Goal: Task Accomplishment & Management: Manage account settings

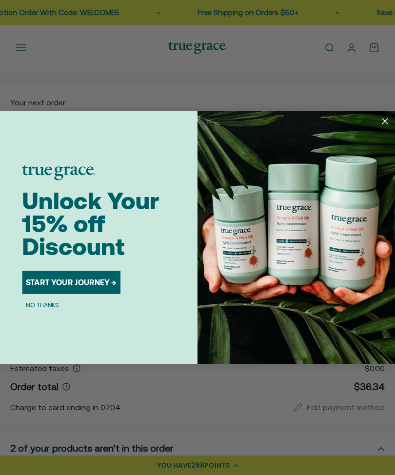
click at [390, 122] on circle "Close dialog" at bounding box center [385, 121] width 13 height 13
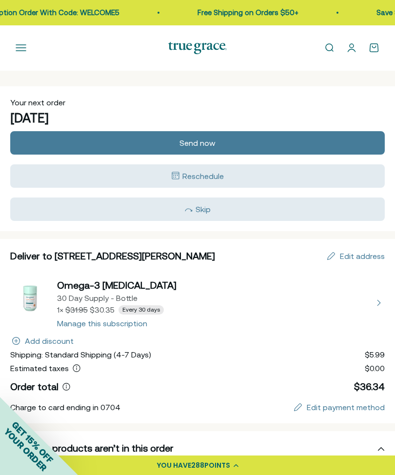
click at [19, 342] on icon "Add discount" at bounding box center [16, 341] width 8 height 8
click at [37, 457] on span "YOUR ORDER" at bounding box center [25, 450] width 47 height 47
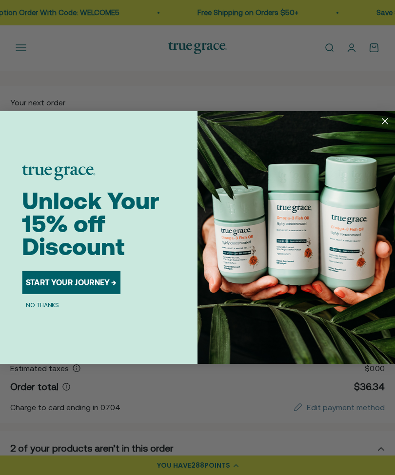
click at [383, 123] on icon "Close dialog" at bounding box center [385, 121] width 5 height 5
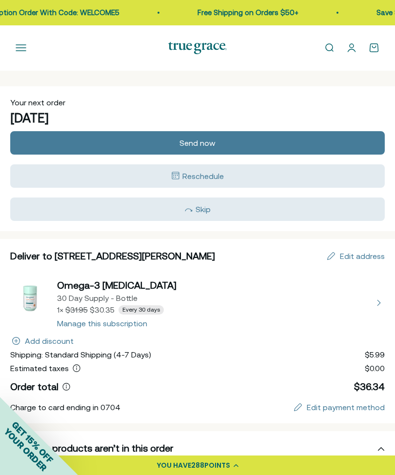
click at [216, 393] on div "Order total Order total $36.34" at bounding box center [197, 387] width 375 height 14
click at [233, 176] on div "Reschedule" at bounding box center [197, 176] width 361 height 12
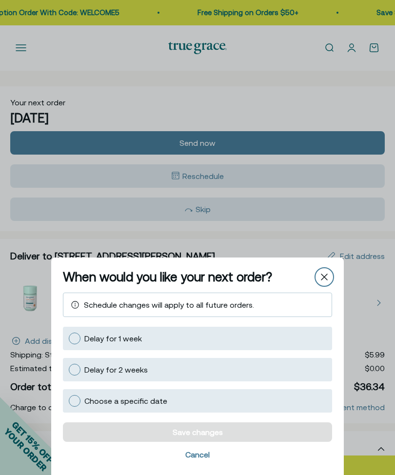
click at [324, 280] on icon "Close" at bounding box center [324, 277] width 7 height 7
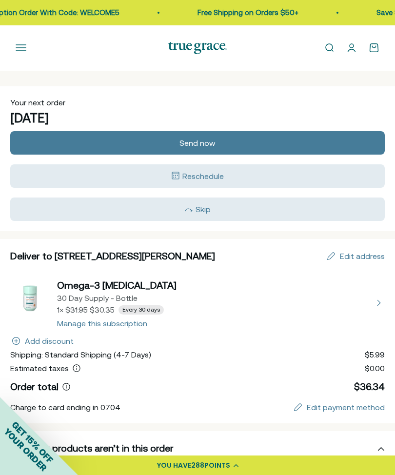
click at [146, 306] on button "view details about Omega-3 Fish Oil 30 Day Supply - Bottle 1 × $30.35 Every 30 …" at bounding box center [197, 303] width 375 height 49
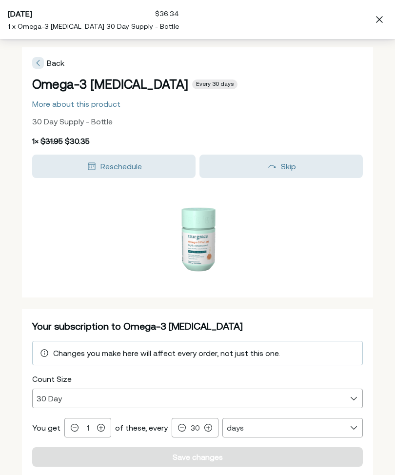
click at [130, 325] on span "Your subscription to Omega-3 Fish Oil" at bounding box center [137, 326] width 211 height 11
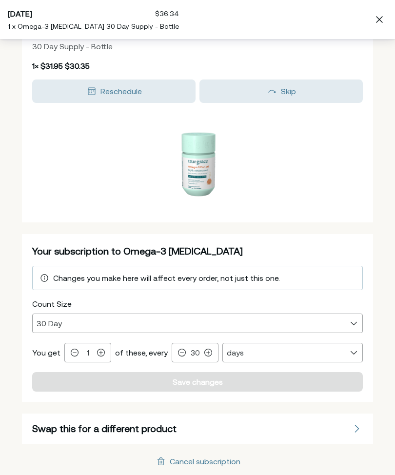
scroll to position [75, 0]
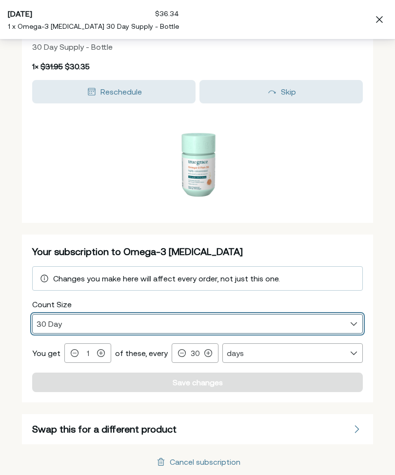
click at [355, 326] on select "30 Day 60 Day 90 Day" at bounding box center [198, 324] width 330 height 19
select select "60 Day"
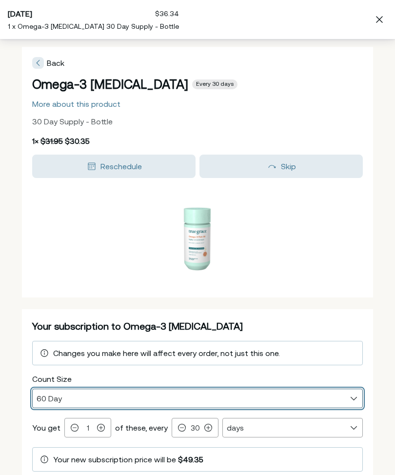
scroll to position [0, 0]
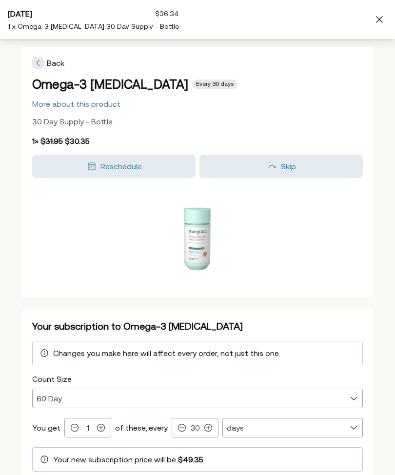
click at [390, 471] on div "Back Omega-3 Fish Oil Every 30 days More about this product 30 Day Supply - Bot…" at bounding box center [197, 312] width 395 height 546
click at [357, 430] on select "days weeks months" at bounding box center [293, 428] width 140 height 19
click at [208, 431] on icon at bounding box center [208, 428] width 8 height 8
click at [209, 428] on div at bounding box center [209, 428] width 12 height 12
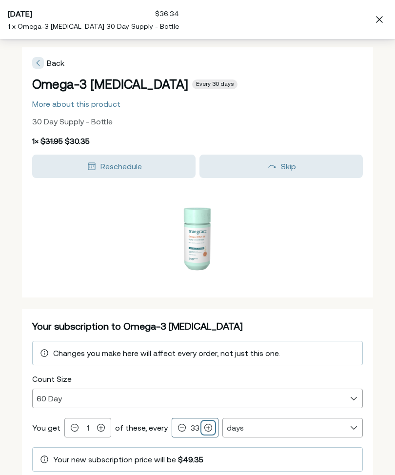
click at [210, 429] on div at bounding box center [209, 428] width 12 height 12
click at [209, 425] on div at bounding box center [209, 428] width 12 height 12
click at [212, 427] on div "Decrement 33 Increment" at bounding box center [195, 428] width 47 height 20
click at [209, 430] on div at bounding box center [209, 428] width 12 height 12
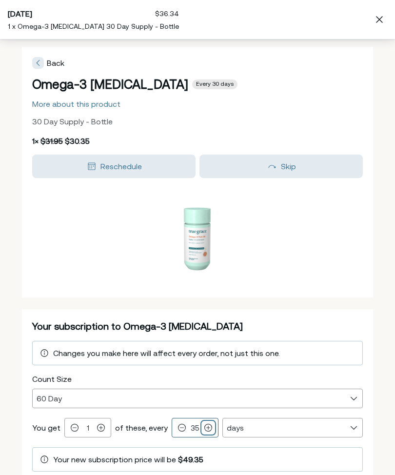
click at [210, 429] on div at bounding box center [209, 428] width 12 height 12
click at [209, 430] on div at bounding box center [209, 428] width 12 height 12
click at [208, 429] on icon at bounding box center [208, 428] width 8 height 8
click at [209, 427] on div at bounding box center [209, 428] width 12 height 12
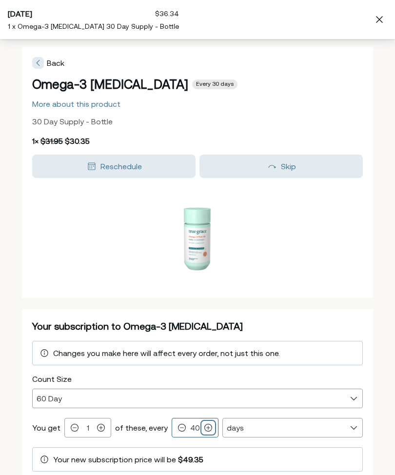
click at [210, 428] on div at bounding box center [209, 428] width 12 height 12
click at [208, 429] on icon at bounding box center [208, 428] width 8 height 8
click at [207, 429] on icon at bounding box center [208, 428] width 8 height 8
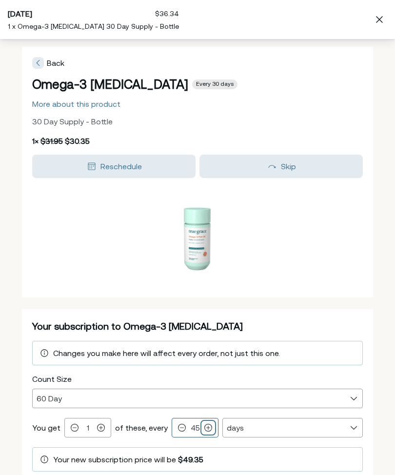
click at [208, 430] on icon at bounding box center [208, 428] width 8 height 8
click at [208, 432] on div at bounding box center [209, 428] width 12 height 12
click at [207, 431] on div at bounding box center [209, 428] width 12 height 12
click at [209, 428] on div at bounding box center [209, 428] width 12 height 12
click at [211, 430] on div "Decrement 48 Increment" at bounding box center [195, 428] width 47 height 20
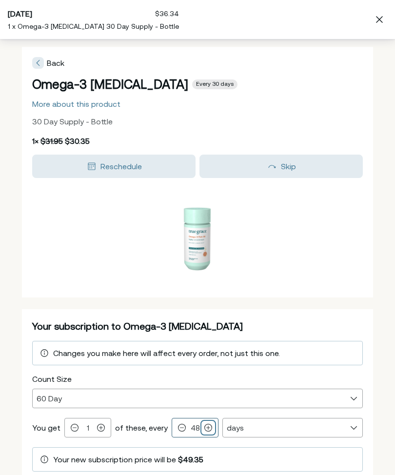
click at [210, 432] on div at bounding box center [209, 428] width 12 height 12
click at [209, 432] on div at bounding box center [209, 428] width 12 height 12
click at [207, 432] on div at bounding box center [209, 428] width 12 height 12
click at [209, 433] on div at bounding box center [209, 428] width 12 height 12
click at [210, 429] on div at bounding box center [209, 428] width 12 height 12
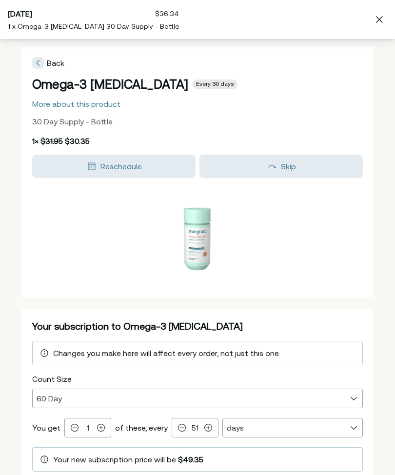
click at [211, 430] on div "Decrement 51 Increment" at bounding box center [195, 428] width 47 height 20
click at [207, 431] on div at bounding box center [209, 428] width 12 height 12
click at [207, 431] on icon at bounding box center [208, 428] width 8 height 8
click at [207, 430] on icon at bounding box center [208, 428] width 8 height 8
click at [207, 430] on icon at bounding box center [208, 428] width 7 height 7
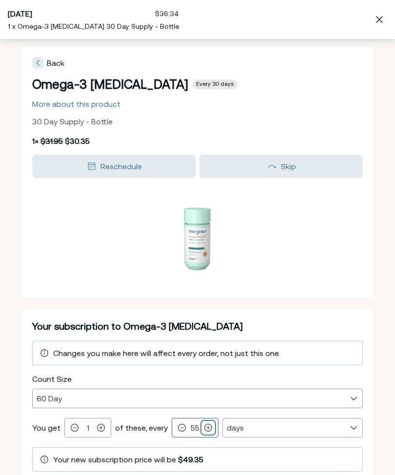
click at [210, 429] on div at bounding box center [209, 428] width 12 height 12
click at [209, 431] on div at bounding box center [209, 428] width 12 height 12
click at [208, 430] on icon at bounding box center [208, 428] width 8 height 8
click at [210, 432] on div at bounding box center [209, 428] width 12 height 12
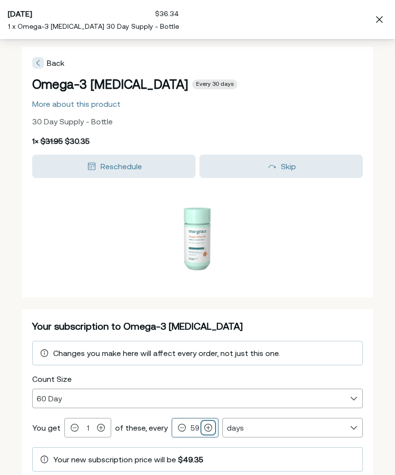
type input "60"
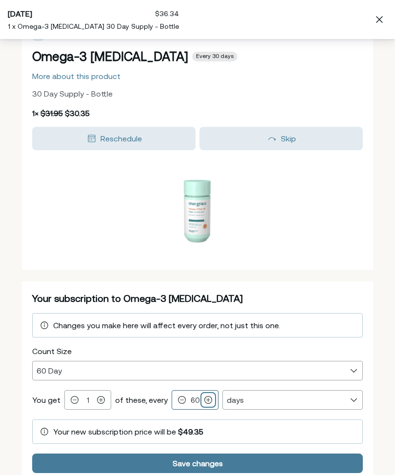
scroll to position [28, 0]
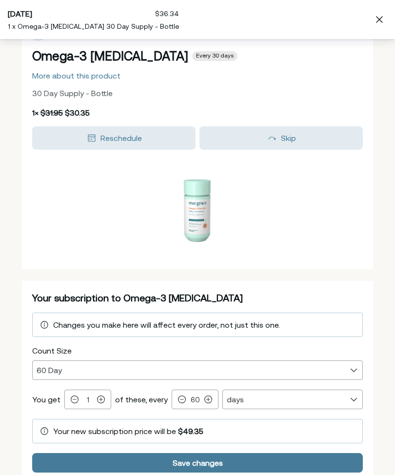
click at [238, 466] on div "Save changes" at bounding box center [197, 463] width 317 height 8
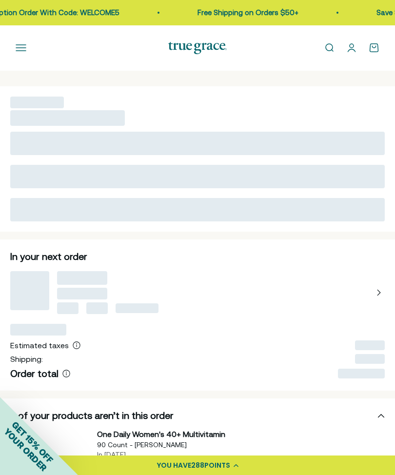
select select "60 Day"
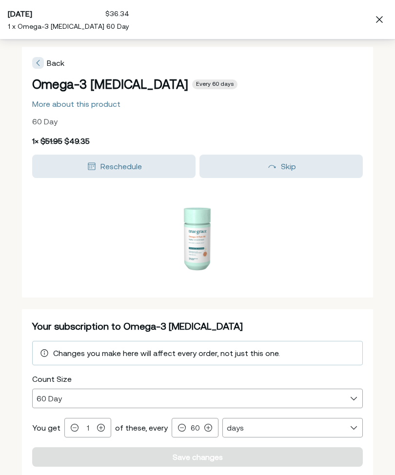
click at [58, 62] on span "Back" at bounding box center [56, 63] width 18 height 9
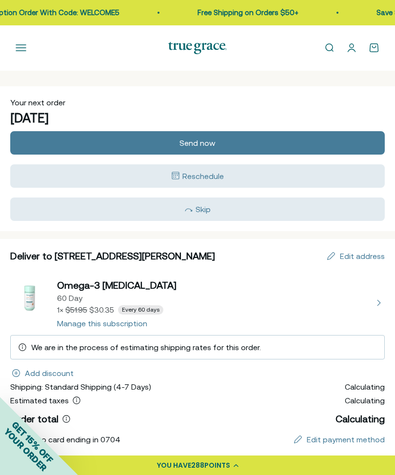
click at [24, 47] on button "Open navigation menu" at bounding box center [21, 47] width 11 height 11
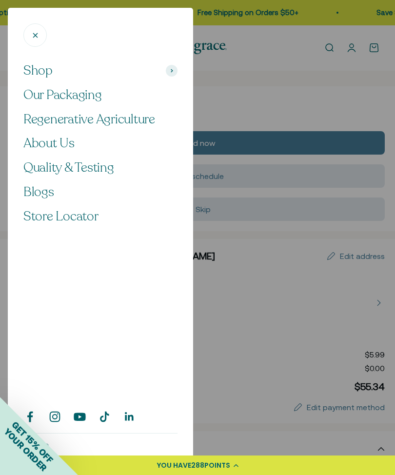
click at [241, 283] on div at bounding box center [197, 237] width 395 height 475
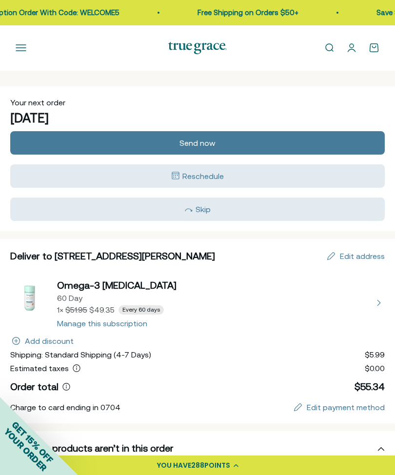
click at [243, 176] on div "Reschedule" at bounding box center [197, 176] width 361 height 12
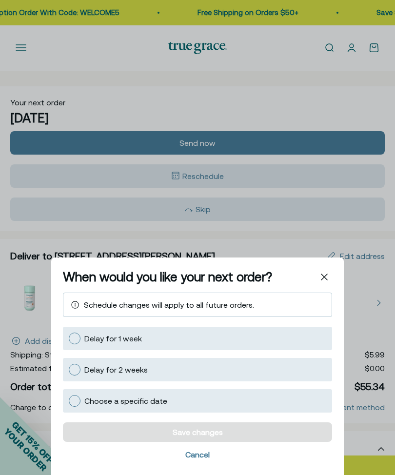
click at [82, 401] on div "Choose a specific date" at bounding box center [198, 401] width 258 height 12
click at [68, 401] on input "Choose a specific date" at bounding box center [68, 401] width 0 height 0
radio input "true"
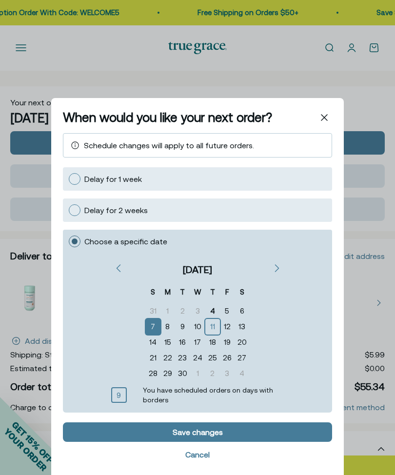
click at [190, 373] on div "30" at bounding box center [182, 374] width 15 height 16
click at [202, 456] on div "Cancel" at bounding box center [197, 455] width 24 height 8
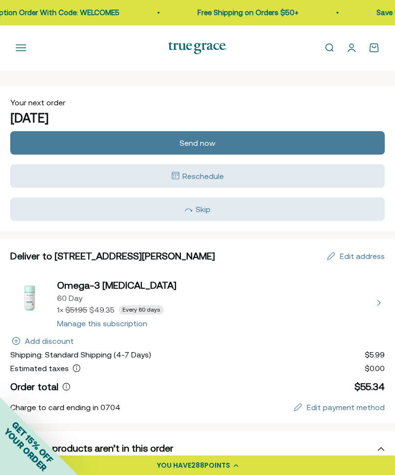
click at [218, 176] on span "Reschedule" at bounding box center [203, 176] width 41 height 9
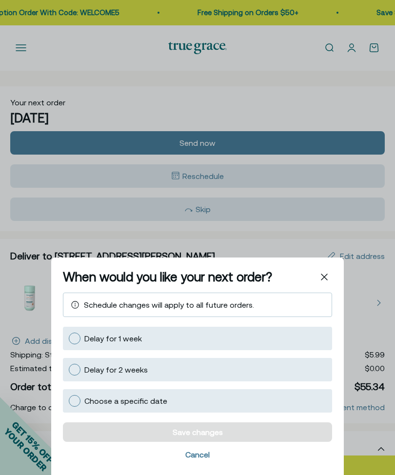
click at [81, 371] on div "Delay for 2 weeks" at bounding box center [198, 370] width 258 height 12
click at [68, 370] on input "Delay for 2 weeks" at bounding box center [68, 370] width 0 height 0
radio input "true"
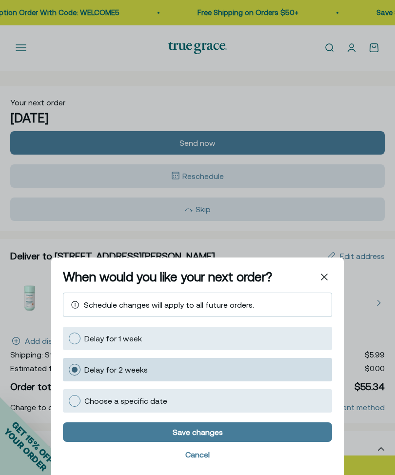
click at [223, 435] on div "Save changes" at bounding box center [198, 432] width 50 height 8
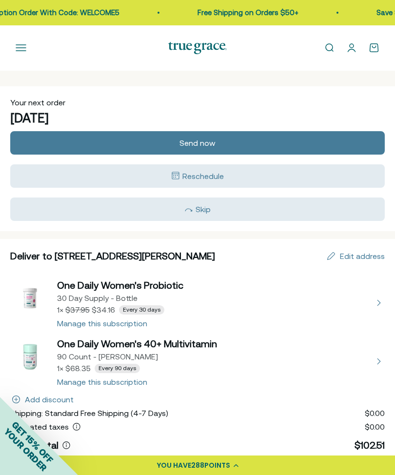
click at [137, 385] on button "view details about One Daily Women's 40+ Multivitamin 90 Count - Refill Pouch 1…" at bounding box center [197, 361] width 375 height 49
select select "90 Day"
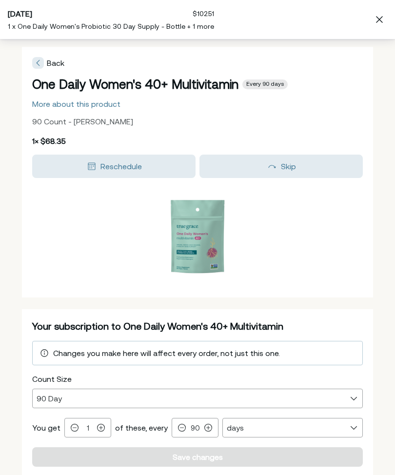
click at [307, 328] on div "Your subscription to One Daily Women's 40+ Multivitamin" at bounding box center [197, 327] width 331 height 14
click at [102, 106] on div "More about this product" at bounding box center [76, 104] width 88 height 8
click at [102, 103] on div "Back One Daily Women's 40+ Multivitamin Daily Multivitamin for Immune Support, …" at bounding box center [197, 237] width 395 height 475
click at [81, 105] on div "More about this product" at bounding box center [76, 104] width 88 height 8
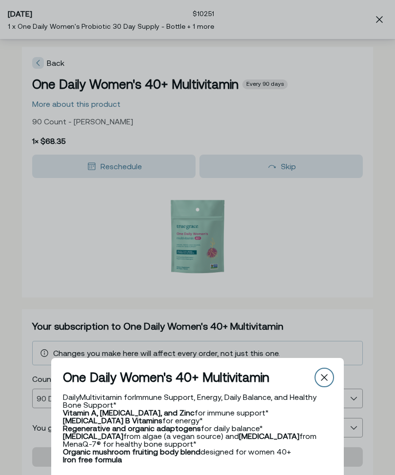
click at [332, 382] on div "Close" at bounding box center [325, 378] width 16 height 16
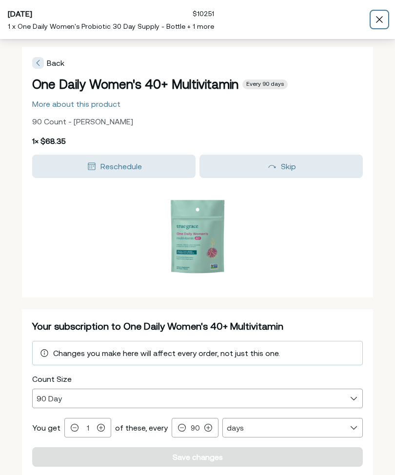
click at [385, 15] on div "Close" at bounding box center [380, 20] width 16 height 16
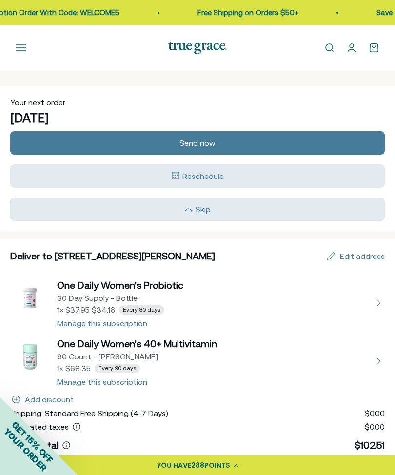
click at [115, 346] on button "view details about One Daily Women's 40+ Multivitamin 90 Count - Refill Pouch 1…" at bounding box center [197, 361] width 375 height 49
select select "90 Day"
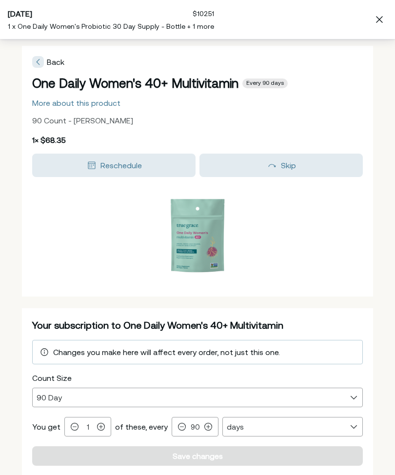
scroll to position [2, 0]
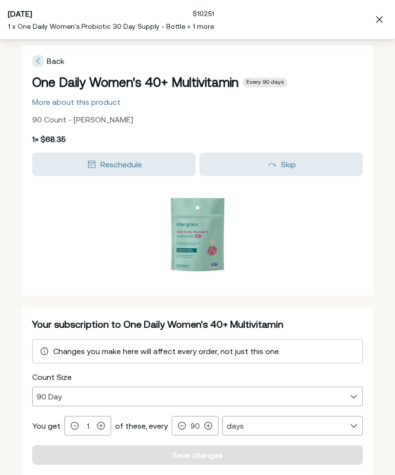
click at [321, 324] on div "Your subscription to One Daily Women's 40+ Multivitamin" at bounding box center [197, 325] width 331 height 14
click at [274, 350] on div "Changes you make here will affect every order, not just this one." at bounding box center [198, 351] width 318 height 12
click at [104, 100] on div "More about this product" at bounding box center [76, 102] width 88 height 8
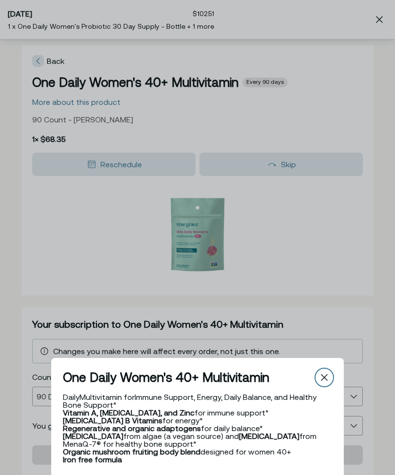
click at [329, 374] on div "Close" at bounding box center [325, 378] width 16 height 16
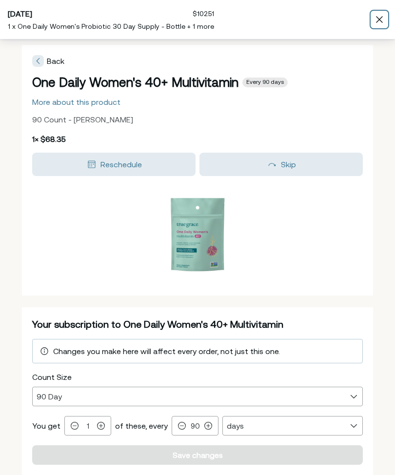
click at [383, 18] on icon "Close" at bounding box center [379, 19] width 7 height 7
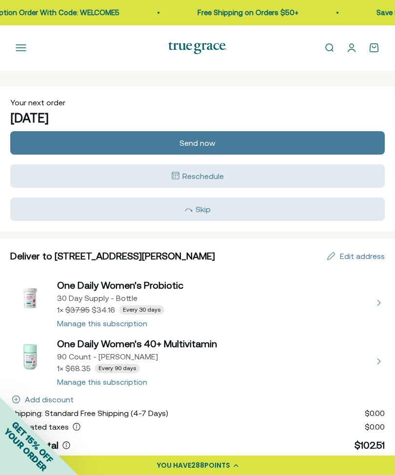
click at [23, 50] on button "Open navigation menu" at bounding box center [21, 47] width 11 height 11
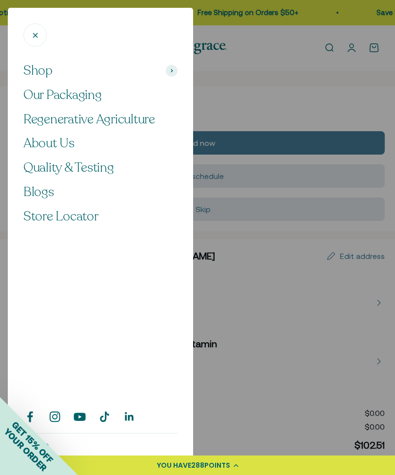
click at [189, 60] on div "Shop Our Packaging Regenerative Agriculture About Us Quality & Testing Blogs St…" at bounding box center [100, 238] width 185 height 460
click at [174, 66] on span at bounding box center [172, 71] width 12 height 12
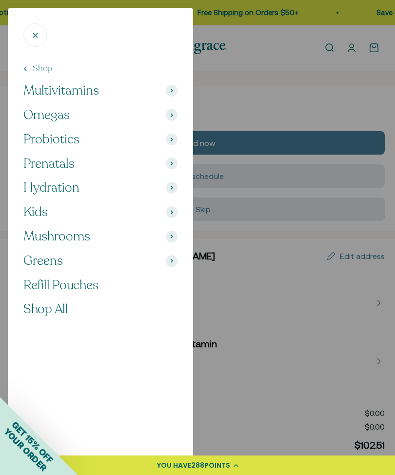
click at [91, 281] on span "Refill Pouches" at bounding box center [60, 285] width 75 height 17
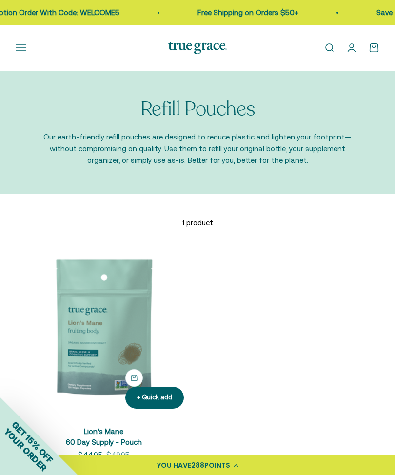
click at [26, 53] on button "Open navigation menu" at bounding box center [21, 47] width 11 height 11
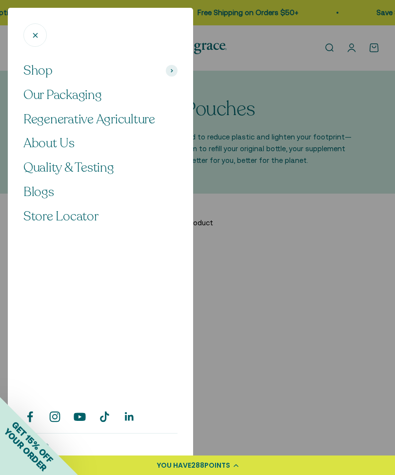
click at [50, 69] on span "Shop" at bounding box center [37, 70] width 29 height 17
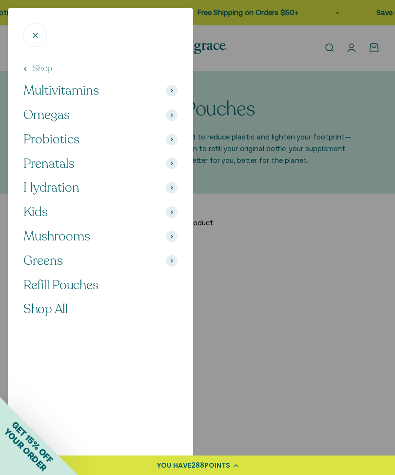
click at [87, 95] on span "Multivitamins" at bounding box center [61, 90] width 76 height 17
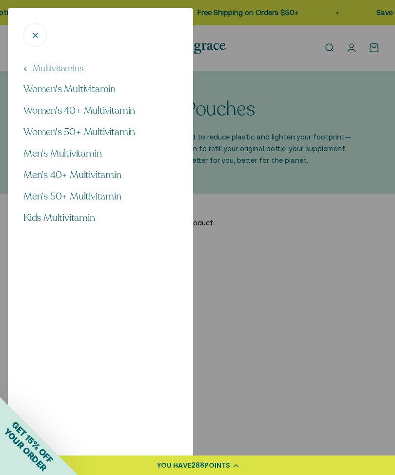
click at [120, 136] on span "Women's 50+ Multivitamin" at bounding box center [79, 131] width 112 height 13
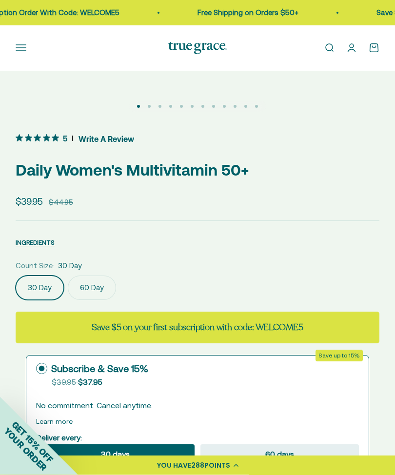
scroll to position [353, 0]
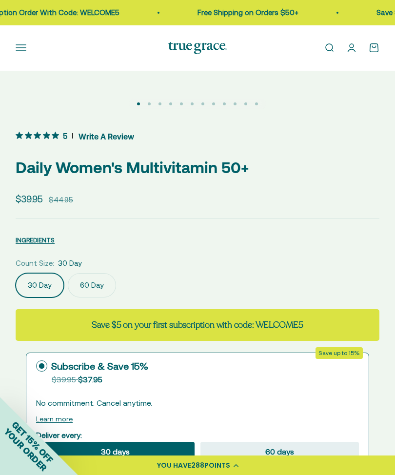
click at [364, 407] on div at bounding box center [197, 434] width 343 height 91
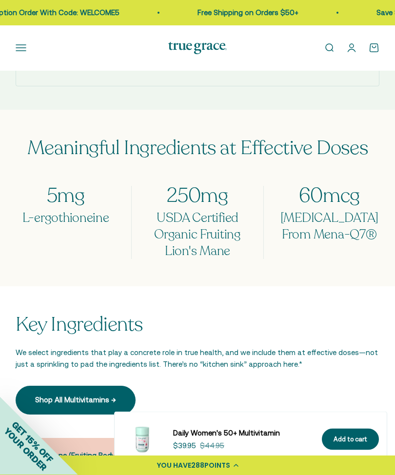
scroll to position [1076, 0]
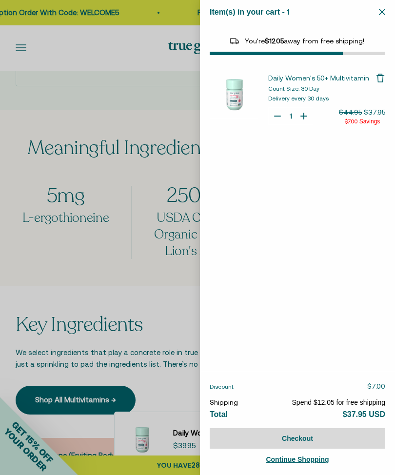
select select "44882812010710"
select select "40055698129088"
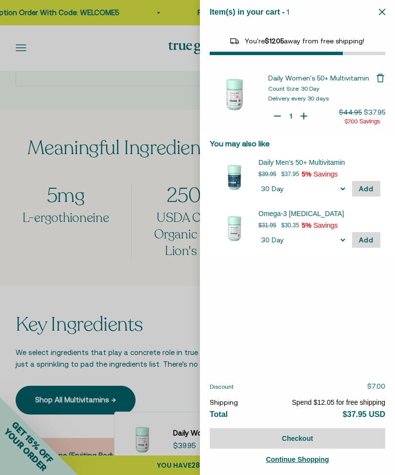
click at [380, 15] on icon "Close" at bounding box center [382, 12] width 6 height 6
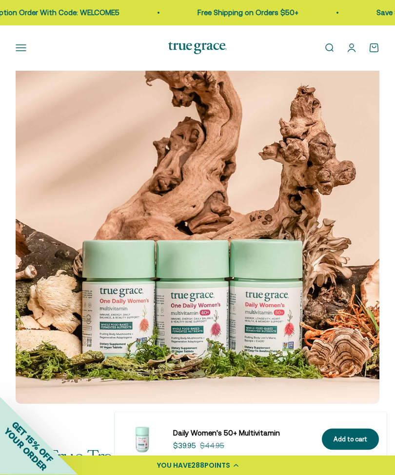
scroll to position [1664, 0]
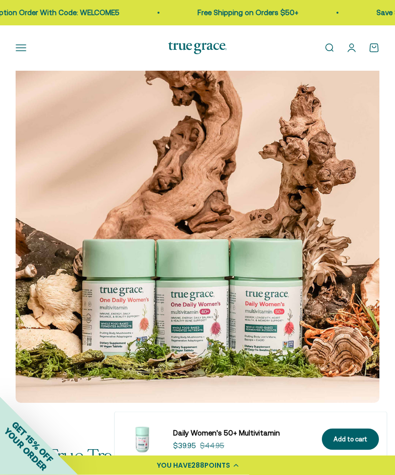
click at [290, 315] on img at bounding box center [198, 222] width 364 height 364
click at [359, 445] on div "Add to cart" at bounding box center [351, 440] width 34 height 10
type input "2"
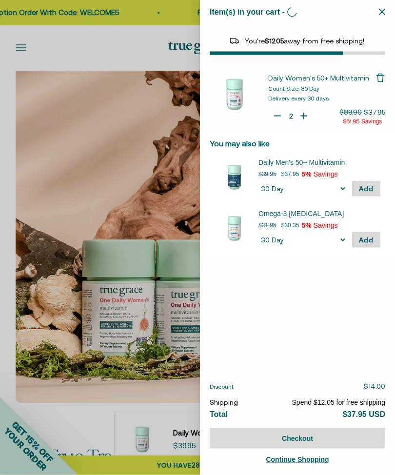
scroll to position [1665, 0]
click at [390, 6] on div "Item(s) in your cart - 2 items 2" at bounding box center [297, 12] width 195 height 24
click at [385, 14] on icon "Close" at bounding box center [382, 12] width 6 height 6
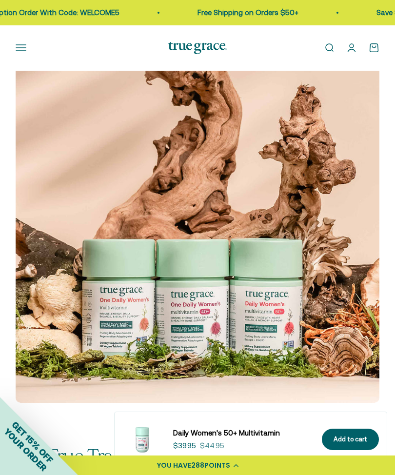
click at [26, 50] on button "Open navigation menu" at bounding box center [21, 47] width 11 height 11
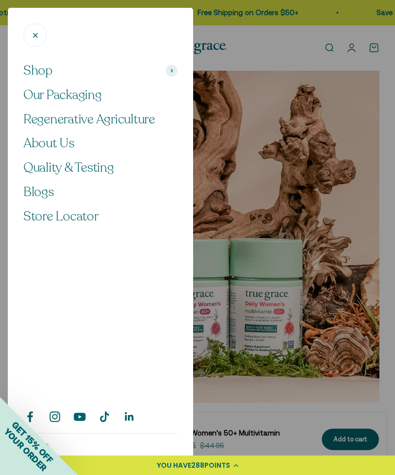
click at [175, 71] on span at bounding box center [172, 71] width 12 height 12
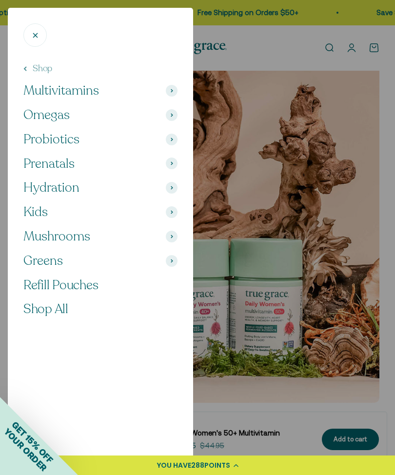
click at [97, 284] on span "Refill Pouches" at bounding box center [60, 285] width 75 height 17
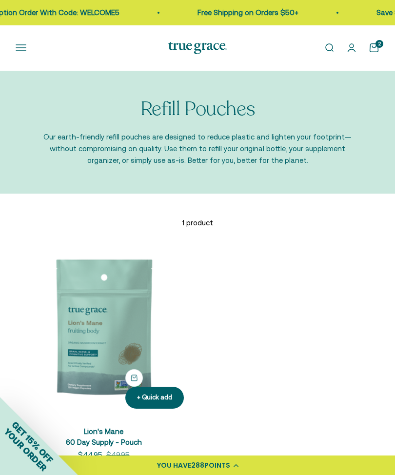
click at [26, 47] on button "Open navigation menu" at bounding box center [21, 47] width 11 height 11
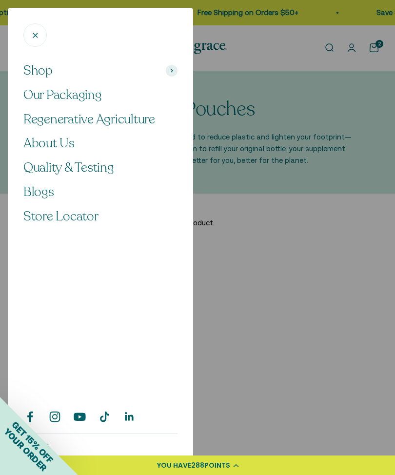
click at [101, 217] on link "Store Locator" at bounding box center [100, 216] width 154 height 17
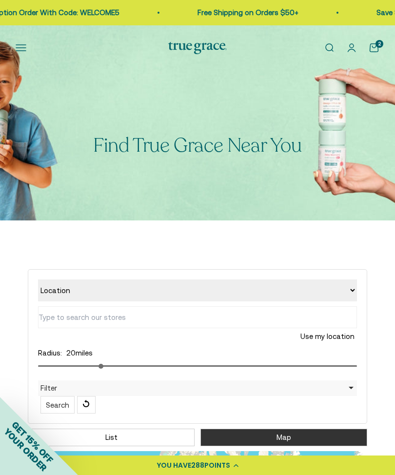
click at [286, 338] on div "Use my location" at bounding box center [197, 325] width 319 height 39
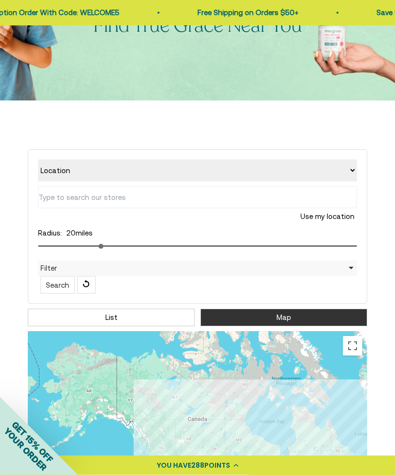
scroll to position [120, 0]
click at [61, 198] on input "text" at bounding box center [197, 197] width 319 height 22
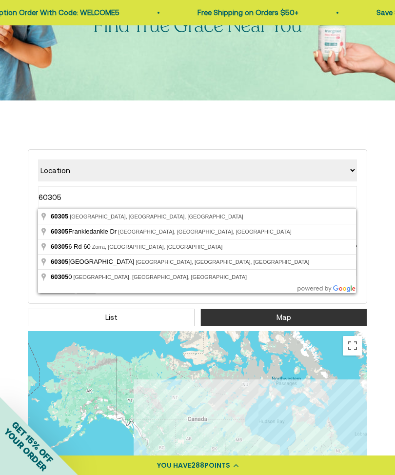
type input "River Forest, IL 60305, USA"
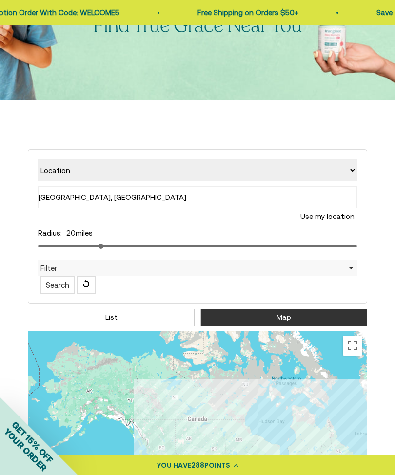
click at [118, 213] on div "River Forest, IL 60305, USA Use my location" at bounding box center [197, 205] width 319 height 39
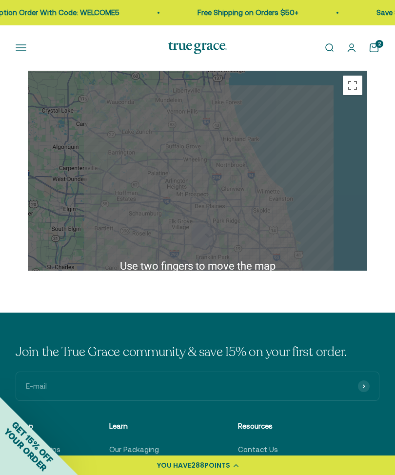
scroll to position [380, 0]
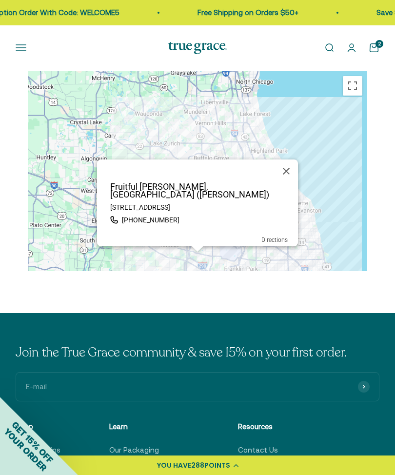
click at [284, 174] on button "Close" at bounding box center [286, 171] width 23 height 23
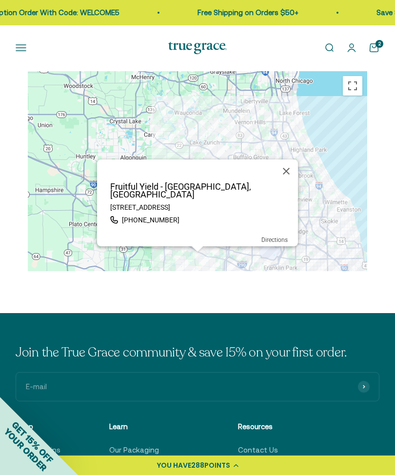
click at [285, 170] on button "Close" at bounding box center [286, 171] width 23 height 23
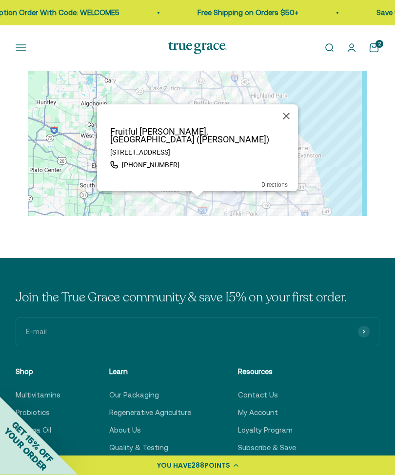
scroll to position [427, 0]
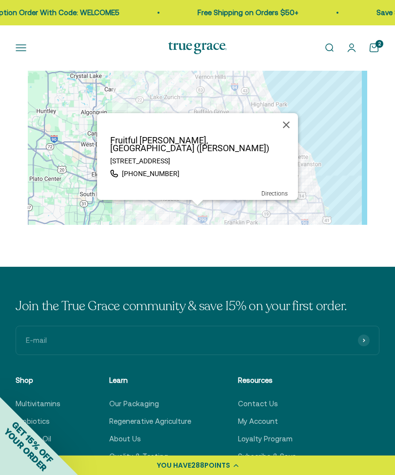
click at [285, 134] on button "Close" at bounding box center [286, 124] width 23 height 23
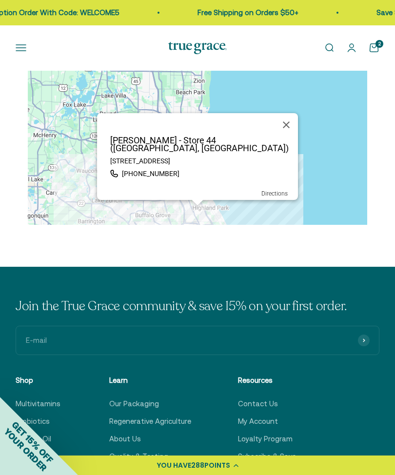
click at [317, 139] on div "Heinen's - Store 44 (Lake Bluff, IL) 201 S. Waukegan Road, Lake Bluff, IL, 6004…" at bounding box center [198, 220] width 340 height 390
click at [286, 134] on button "Close" at bounding box center [286, 124] width 23 height 23
click at [288, 136] on button "Close" at bounding box center [286, 124] width 23 height 23
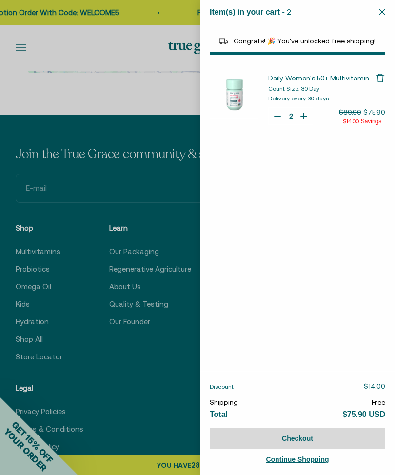
select select "44882812010710"
select select "40055698129088"
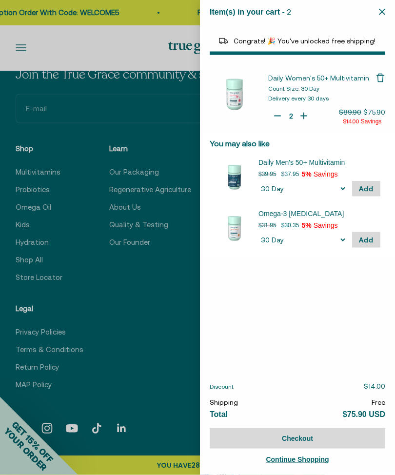
scroll to position [659, 0]
click at [390, 7] on div "Item(s) in your cart - 2 items 2" at bounding box center [297, 12] width 195 height 24
click at [312, 466] on p "Continue Shopping" at bounding box center [297, 460] width 63 height 12
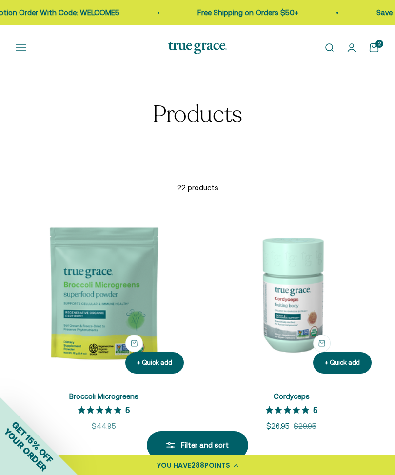
click at [214, 192] on p "22 products" at bounding box center [198, 188] width 364 height 12
click at [210, 188] on p "22 products" at bounding box center [198, 188] width 364 height 12
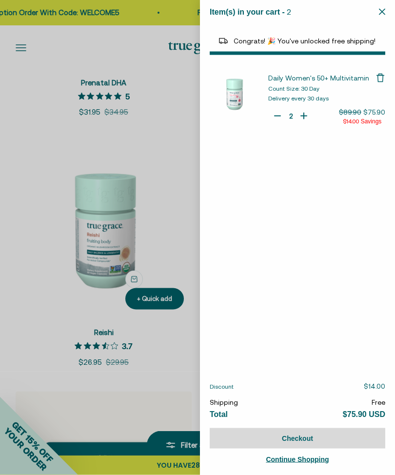
scroll to position [2065, 0]
select select "44882812010710"
select select "40055698129088"
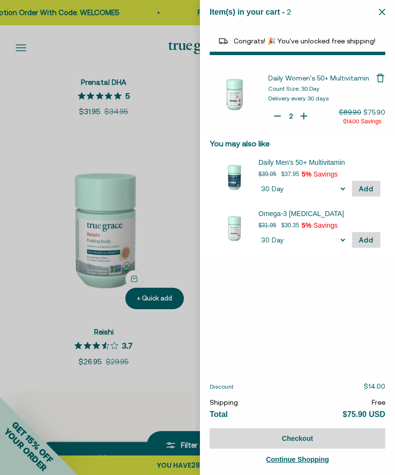
click at [281, 114] on icon "Your Cart" at bounding box center [278, 116] width 10 height 10
type input "1"
click at [385, 9] on icon "Close" at bounding box center [382, 12] width 6 height 6
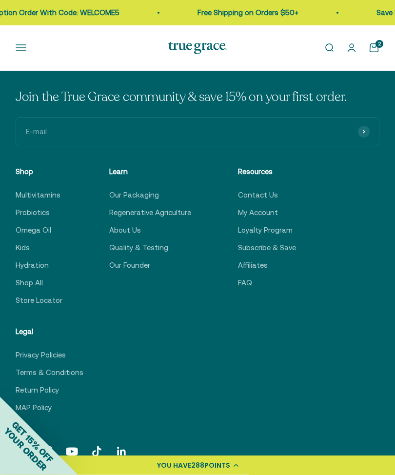
scroll to position [2904, 0]
click at [279, 229] on link "Loyalty Program" at bounding box center [265, 230] width 55 height 12
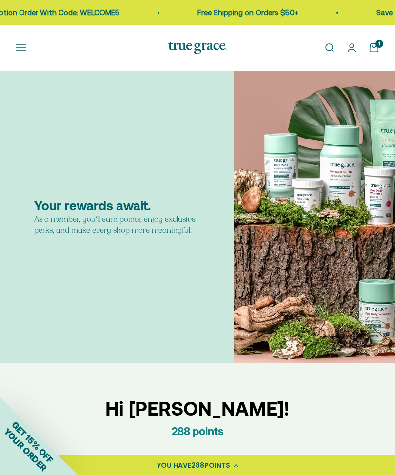
scroll to position [43, 0]
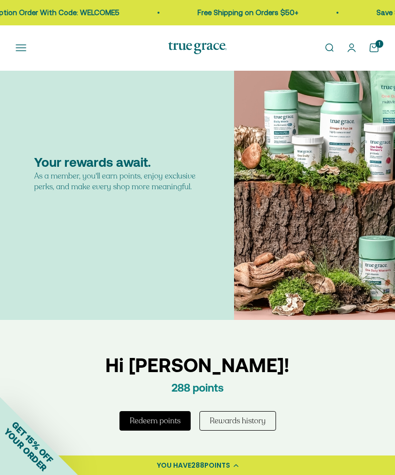
click at [164, 427] on button "Redeem points" at bounding box center [155, 421] width 71 height 20
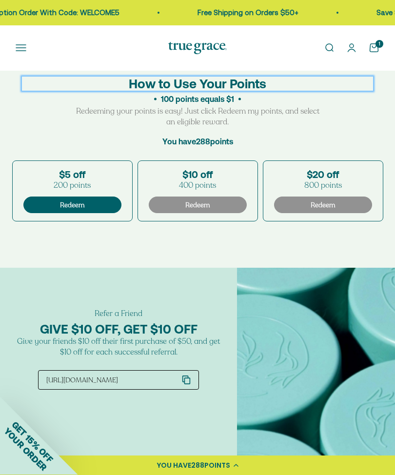
scroll to position [991, 0]
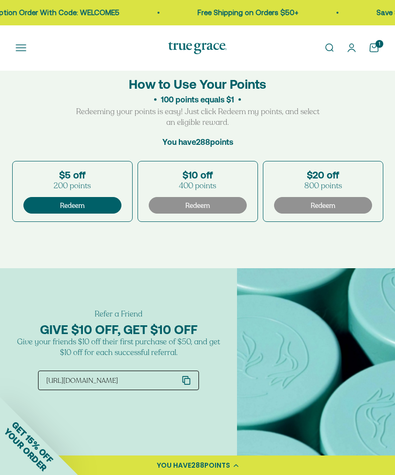
click at [101, 209] on button "Redeem" at bounding box center [72, 205] width 98 height 17
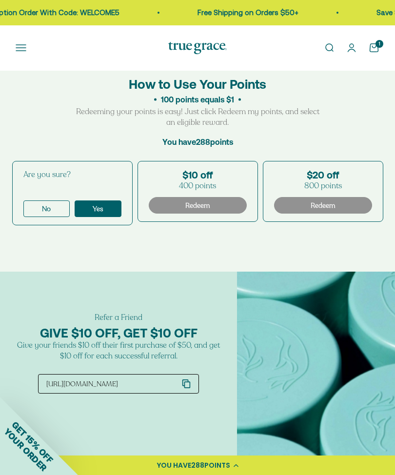
click at [111, 217] on button "Yes" at bounding box center [98, 209] width 47 height 17
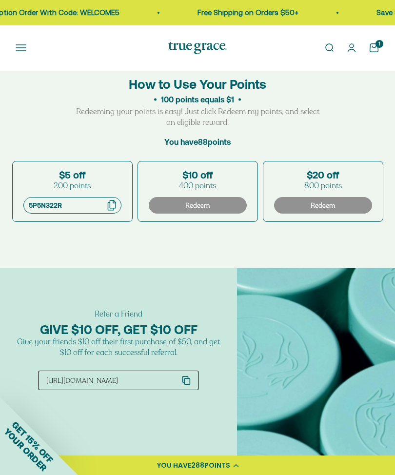
click at [350, 50] on link "Open account page" at bounding box center [351, 47] width 11 height 11
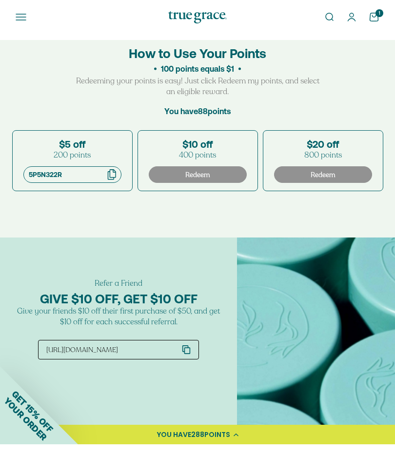
scroll to position [1023, 0]
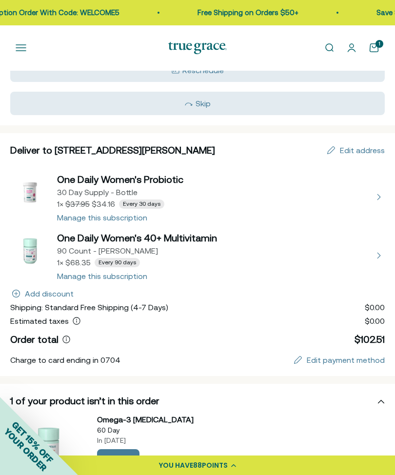
scroll to position [105, 0]
click at [385, 252] on button "view details about One Daily Women's 40+ Multivitamin 90 Count - Refill Pouch 1…" at bounding box center [197, 256] width 375 height 49
select select "90 Day"
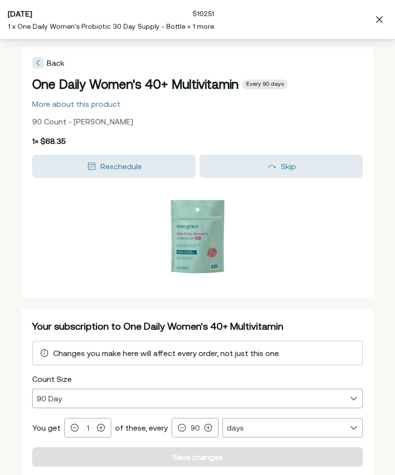
click at [215, 255] on img at bounding box center [198, 239] width 98 height 98
click at [387, 18] on div "Close" at bounding box center [380, 20] width 16 height 16
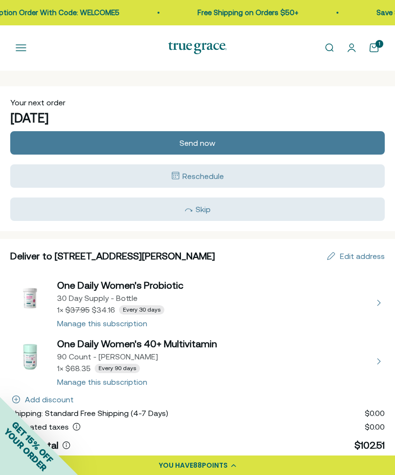
click at [376, 472] on div "YOU HAVE 88 POINTS" at bounding box center [197, 466] width 395 height 20
